Goal: Task Accomplishment & Management: Use online tool/utility

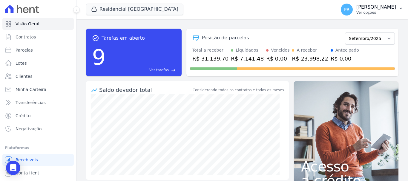
click at [369, 7] on p "[PERSON_NAME]" at bounding box center [377, 7] width 40 height 6
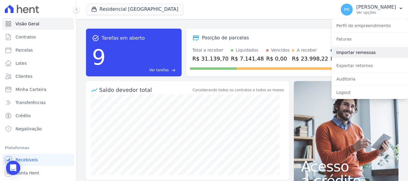
click at [356, 54] on link "Importar remessas" at bounding box center [370, 52] width 77 height 11
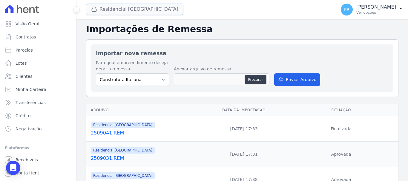
click at [109, 9] on button "Residencial [GEOGRAPHIC_DATA]" at bounding box center [134, 9] width 97 height 11
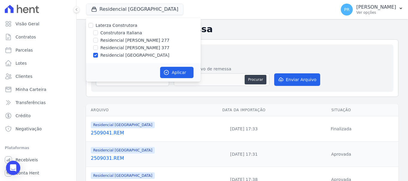
click at [115, 24] on label "Laterza Construtora" at bounding box center [117, 25] width 42 height 5
click at [93, 24] on input "Laterza Construtora" at bounding box center [90, 25] width 5 height 5
checkbox input "true"
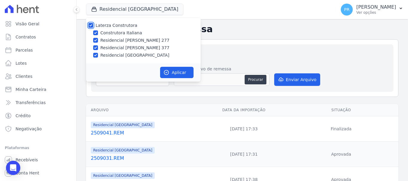
checkbox input "true"
click at [115, 24] on label "Laterza Construtora" at bounding box center [117, 25] width 42 height 5
click at [93, 24] on input "Laterza Construtora" at bounding box center [90, 25] width 5 height 5
checkbox input "false"
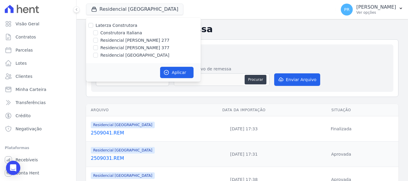
checkbox input "false"
click at [120, 25] on label "Laterza Construtora" at bounding box center [117, 25] width 42 height 5
click at [93, 25] on input "Laterza Construtora" at bounding box center [90, 25] width 5 height 5
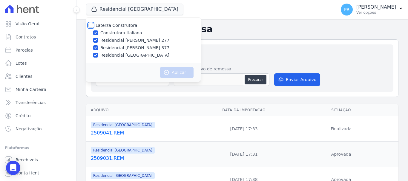
checkbox input "true"
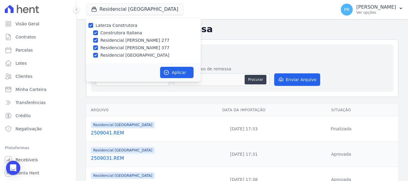
click at [120, 25] on label "Laterza Construtora" at bounding box center [117, 25] width 42 height 5
click at [93, 25] on input "Laterza Construtora" at bounding box center [90, 25] width 5 height 5
checkbox input "false"
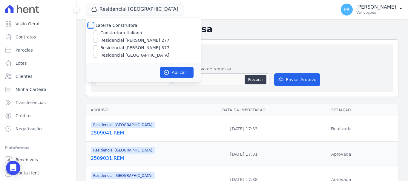
checkbox input "false"
click at [121, 32] on label "Construtora Italiana" at bounding box center [121, 33] width 42 height 6
click at [98, 32] on input "Construtora Italiana" at bounding box center [95, 32] width 5 height 5
checkbox input "true"
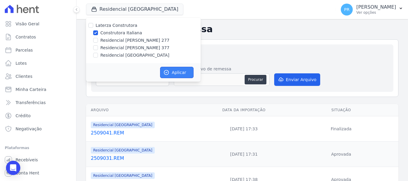
click at [168, 73] on icon "button" at bounding box center [167, 73] width 6 height 6
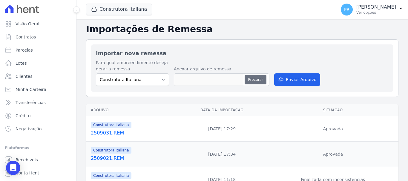
click at [246, 80] on div "Procurar" at bounding box center [222, 80] width 96 height 13
click at [247, 81] on button "Procurar" at bounding box center [256, 80] width 22 height 10
type input "2509051.REM"
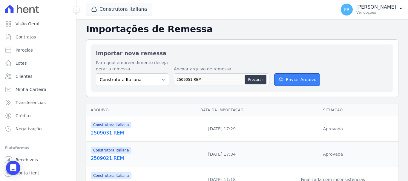
click at [297, 82] on button "Enviar Arquivo" at bounding box center [297, 80] width 46 height 13
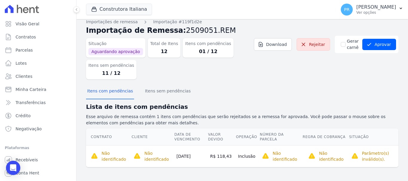
scroll to position [6, 0]
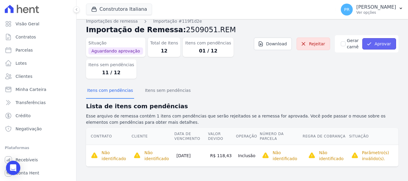
click at [377, 44] on button "Aprovar" at bounding box center [380, 43] width 34 height 11
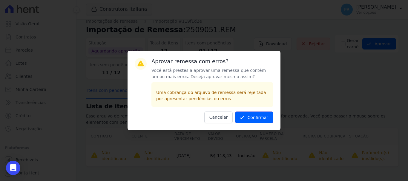
drag, startPoint x: 257, startPoint y: 118, endPoint x: 269, endPoint y: 108, distance: 16.1
click at [257, 118] on button "Confirmar" at bounding box center [254, 118] width 38 height 12
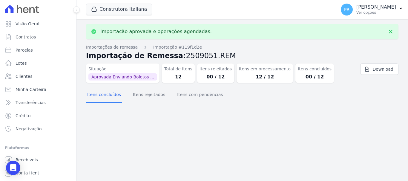
click at [136, 15] on span "Construtora Italiana" at bounding box center [119, 10] width 66 height 12
click at [136, 12] on button "Construtora Italiana" at bounding box center [119, 9] width 66 height 11
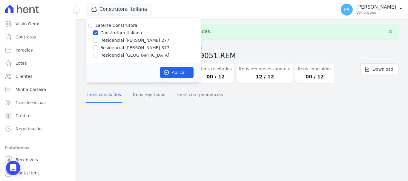
click at [113, 33] on label "Construtora Italiana" at bounding box center [121, 33] width 42 height 6
click at [98, 33] on input "Construtora Italiana" at bounding box center [95, 32] width 5 height 5
checkbox input "false"
click at [115, 40] on label "Residencial [PERSON_NAME] 277" at bounding box center [134, 40] width 69 height 6
click at [98, 40] on input "Residencial [PERSON_NAME] 277" at bounding box center [95, 40] width 5 height 5
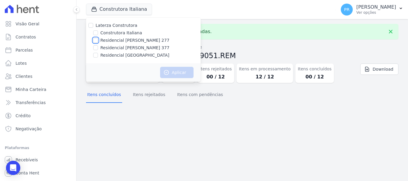
checkbox input "true"
click at [169, 71] on icon "button" at bounding box center [167, 73] width 6 height 6
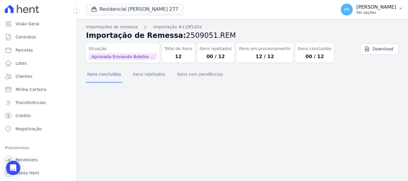
click at [364, 16] on button "PR [PERSON_NAME] Ver opções" at bounding box center [372, 9] width 72 height 17
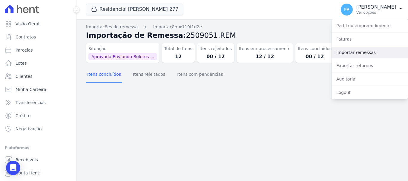
click at [359, 54] on link "Importar remessas" at bounding box center [370, 52] width 77 height 11
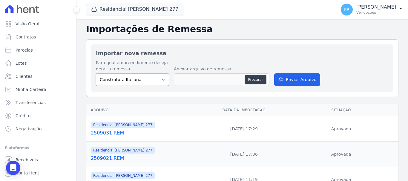
click at [148, 83] on select "Construtora Italiana Residencial Maria da Glória 277 Residencial Maria da Glóri…" at bounding box center [132, 80] width 73 height 13
select select "7d698934-b935-4dc9-aa46-576f3138731b"
click at [96, 74] on select "Construtora Italiana Residencial Maria da Glória 277 Residencial Maria da Glóri…" at bounding box center [132, 80] width 73 height 13
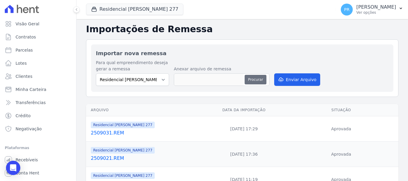
click at [260, 77] on button "Procurar" at bounding box center [256, 80] width 22 height 10
type input "2509051.REM"
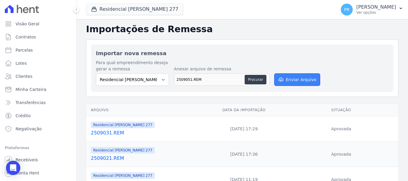
click at [302, 79] on button "Enviar Arquivo" at bounding box center [297, 80] width 46 height 13
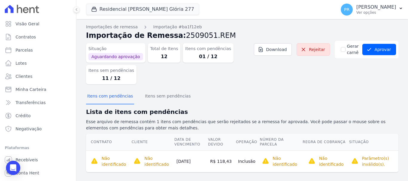
scroll to position [6, 0]
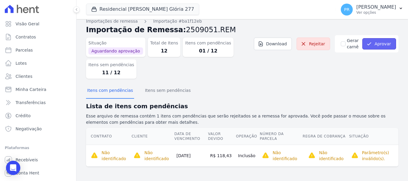
click at [385, 39] on button "Aprovar" at bounding box center [380, 43] width 34 height 11
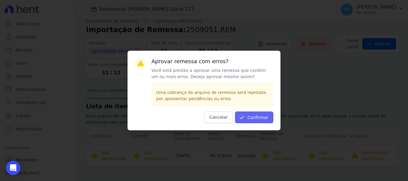
click at [253, 112] on button "Confirmar" at bounding box center [254, 118] width 38 height 12
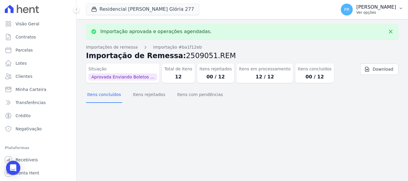
click at [380, 9] on p "[PERSON_NAME]" at bounding box center [377, 7] width 40 height 6
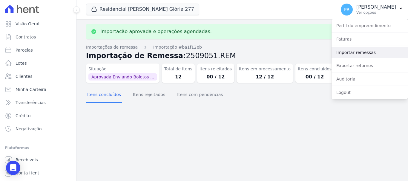
drag, startPoint x: 354, startPoint y: 54, endPoint x: 214, endPoint y: 49, distance: 140.0
click at [354, 54] on link "Importar remessas" at bounding box center [370, 52] width 77 height 11
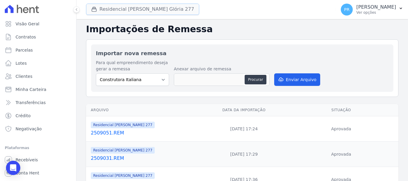
click at [125, 8] on button "Residencial Maria Da Glória 277" at bounding box center [142, 9] width 113 height 11
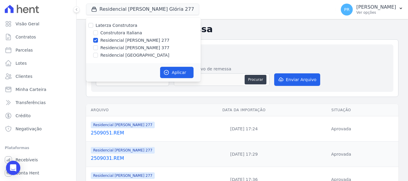
click at [118, 42] on label "Residencial [PERSON_NAME] 277" at bounding box center [134, 40] width 69 height 6
click at [98, 42] on input "Residencial [PERSON_NAME] 277" at bounding box center [95, 40] width 5 height 5
checkbox input "false"
click at [118, 48] on label "Residencial [PERSON_NAME] 377" at bounding box center [134, 48] width 69 height 6
click at [98, 48] on input "Residencial [PERSON_NAME] 377" at bounding box center [95, 47] width 5 height 5
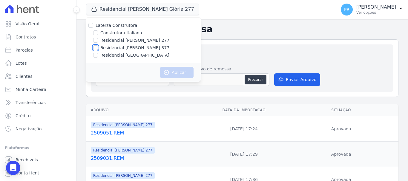
checkbox input "true"
click at [167, 71] on icon "button" at bounding box center [166, 73] width 4 height 4
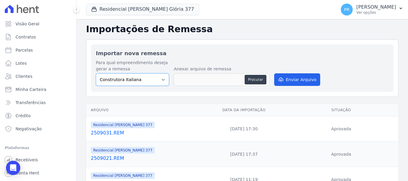
click at [149, 83] on select "Construtora Italiana Residencial Maria da Glória 277 Residencial Maria da Glóri…" at bounding box center [132, 80] width 73 height 13
select select "0cd9190e-dfd9-46e5-afc8-7298ef4c0c2b"
click at [96, 74] on select "Construtora Italiana Residencial Maria da Glória 277 Residencial Maria da Glóri…" at bounding box center [132, 80] width 73 height 13
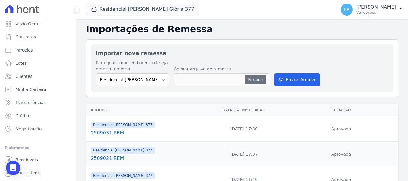
click at [256, 81] on button "Procurar" at bounding box center [256, 80] width 22 height 10
type input "2509051.REM"
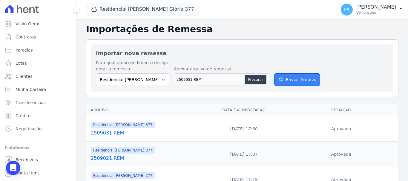
click at [286, 81] on button "Enviar Arquivo" at bounding box center [297, 80] width 46 height 13
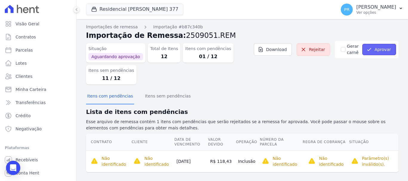
click at [374, 52] on button "Aprovar" at bounding box center [380, 49] width 34 height 11
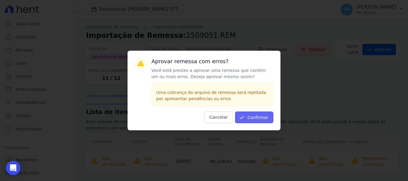
click at [262, 118] on button "Confirmar" at bounding box center [254, 118] width 38 height 12
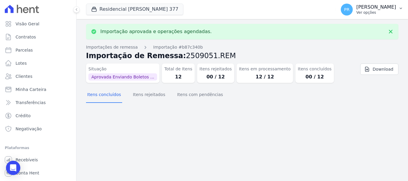
click at [370, 11] on p "Ver opções" at bounding box center [377, 12] width 40 height 5
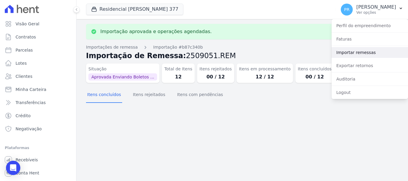
click at [352, 53] on link "Importar remessas" at bounding box center [370, 52] width 77 height 11
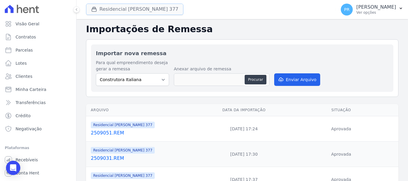
click at [159, 11] on button "Residencial Maria Da Glória 377" at bounding box center [134, 9] width 97 height 11
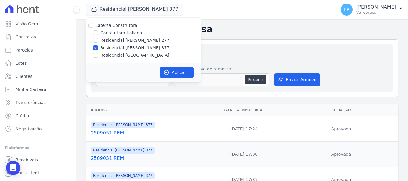
click at [117, 47] on label "Residencial [PERSON_NAME] 377" at bounding box center [134, 48] width 69 height 6
click at [98, 47] on input "Residencial [PERSON_NAME] 377" at bounding box center [95, 47] width 5 height 5
checkbox input "false"
click at [119, 56] on label "Residencial [GEOGRAPHIC_DATA]" at bounding box center [134, 55] width 69 height 6
click at [98, 56] on input "Residencial [GEOGRAPHIC_DATA]" at bounding box center [95, 55] width 5 height 5
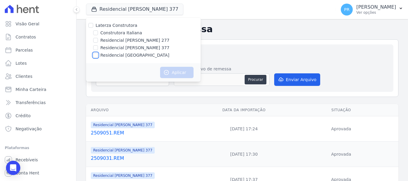
checkbox input "true"
click at [186, 79] on div "Aplicar" at bounding box center [143, 72] width 115 height 19
click at [181, 74] on button "Aplicar" at bounding box center [176, 72] width 33 height 11
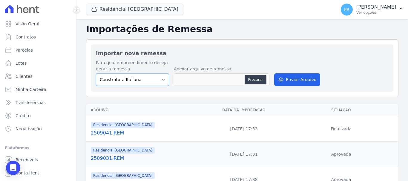
click at [151, 81] on select "Construtora Italiana Residencial Maria da Glória 277 Residencial Maria da Glóri…" at bounding box center [132, 80] width 73 height 13
select select "6440c0a1-232b-4aa1-adfe-88cb95fffe46"
click at [96, 74] on select "Construtora Italiana Residencial Maria da Glória 277 Residencial Maria da Glóri…" at bounding box center [132, 80] width 73 height 13
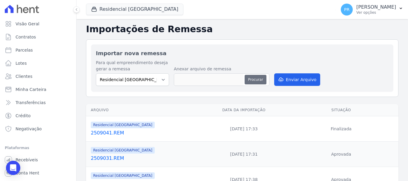
click at [246, 79] on button "Procurar" at bounding box center [256, 80] width 22 height 10
type input "2509051.REM"
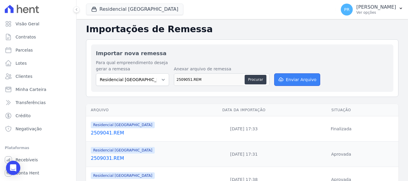
click at [295, 81] on button "Enviar Arquivo" at bounding box center [297, 80] width 46 height 13
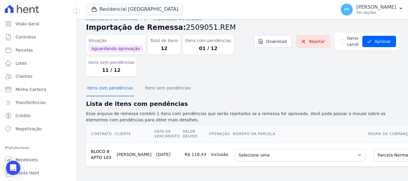
scroll to position [0, 54]
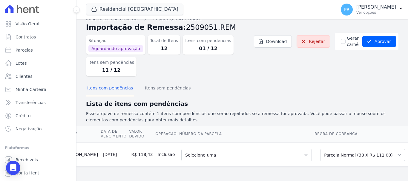
click at [353, 143] on td "Selecione uma Nova Parcela Avulsa Parcela Avulsa Existente Parcela Normal (38 X…" at bounding box center [360, 155] width 93 height 24
click at [352, 149] on select "Selecione uma Nova Parcela Avulsa Parcela Avulsa Existente Parcela Normal (38 X…" at bounding box center [362, 155] width 85 height 13
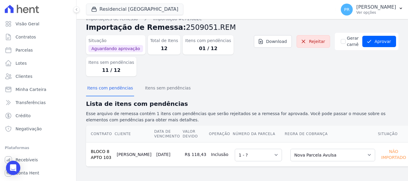
scroll to position [8, 0]
click at [374, 44] on button "Aprovar" at bounding box center [380, 41] width 34 height 11
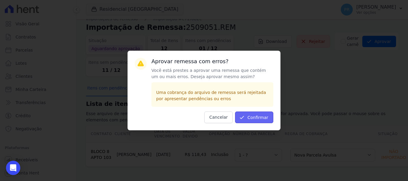
click at [262, 118] on button "Confirmar" at bounding box center [254, 118] width 38 height 12
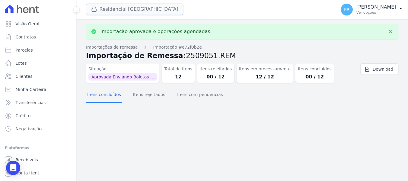
click at [130, 7] on button "Residencial [GEOGRAPHIC_DATA]" at bounding box center [134, 9] width 97 height 11
